Goal: Information Seeking & Learning: Learn about a topic

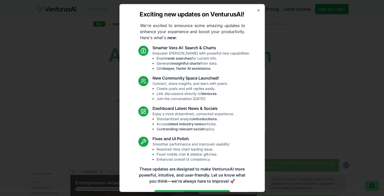
click at [251, 12] on div "Exciting new updates on VenturusAI! We're excited to announce some amazing upda…" at bounding box center [193, 98] width 146 height 188
click at [251, 11] on icon "button" at bounding box center [259, 10] width 4 height 4
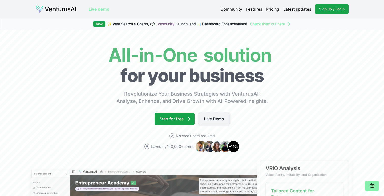
click at [217, 117] on link "Live Demo" at bounding box center [214, 119] width 31 height 13
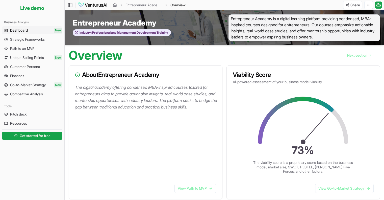
click at [98, 88] on p "The digital academy offering condensed MBA-inspired courses tailored for entrep…" at bounding box center [146, 97] width 143 height 26
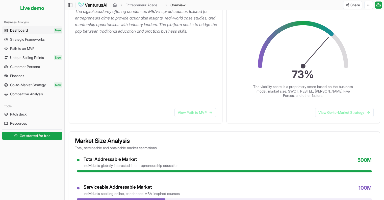
scroll to position [51, 0]
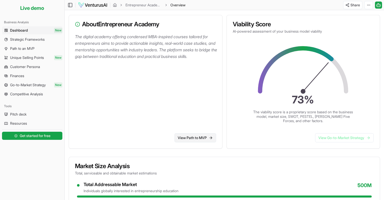
click at [203, 137] on link "View Path to MVP" at bounding box center [196, 137] width 42 height 9
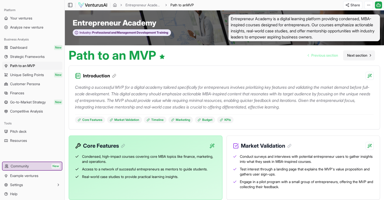
click at [251, 55] on span "Next section" at bounding box center [357, 55] width 20 height 5
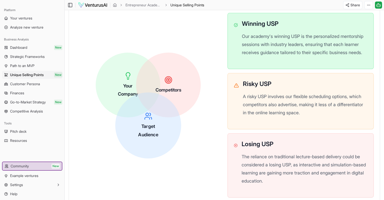
scroll to position [152, 0]
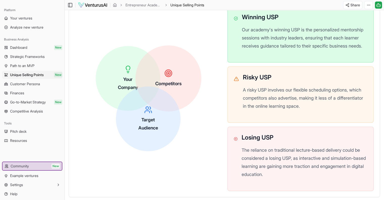
click at [184, 86] on div "Competitors" at bounding box center [168, 78] width 66 height 66
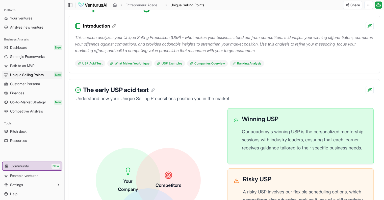
scroll to position [0, 0]
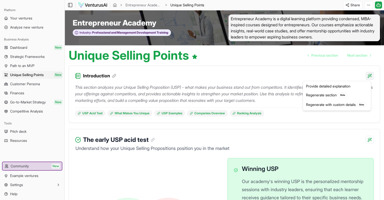
click at [251, 75] on html "Platform Your ventures Analyze new venture Business Analysis Dashboard New Stra…" at bounding box center [192, 100] width 384 height 200
click at [251, 57] on html "Platform Your ventures Analyze new venture Business Analysis Dashboard New Stra…" at bounding box center [192, 100] width 384 height 200
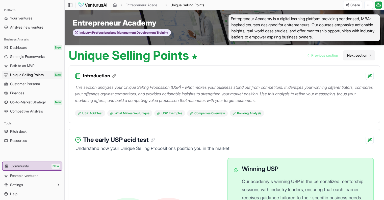
click at [251, 57] on span "Next section" at bounding box center [357, 55] width 20 height 5
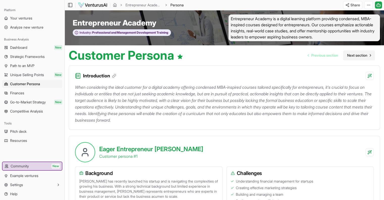
click at [251, 55] on span "Next section" at bounding box center [357, 55] width 20 height 5
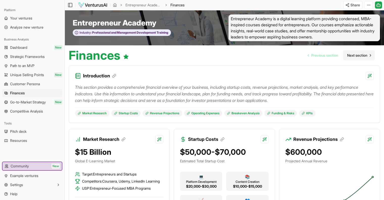
click at [251, 55] on span "Next section" at bounding box center [357, 55] width 20 height 5
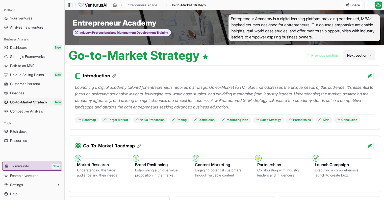
click at [251, 55] on span "Next section" at bounding box center [357, 55] width 20 height 5
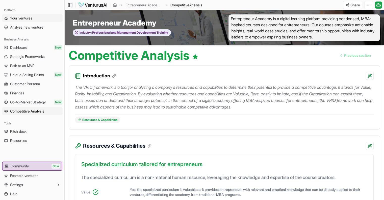
click at [25, 19] on span "Your ventures" at bounding box center [21, 18] width 22 height 5
